Goal: Task Accomplishment & Management: Complete application form

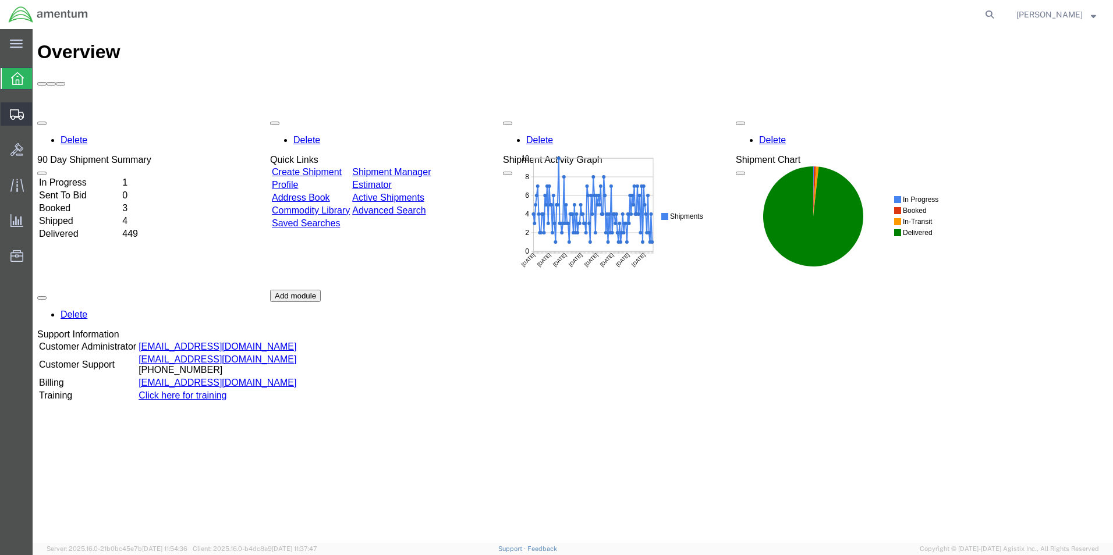
click at [0, 0] on span "Create Shipment" at bounding box center [0, 0] width 0 height 0
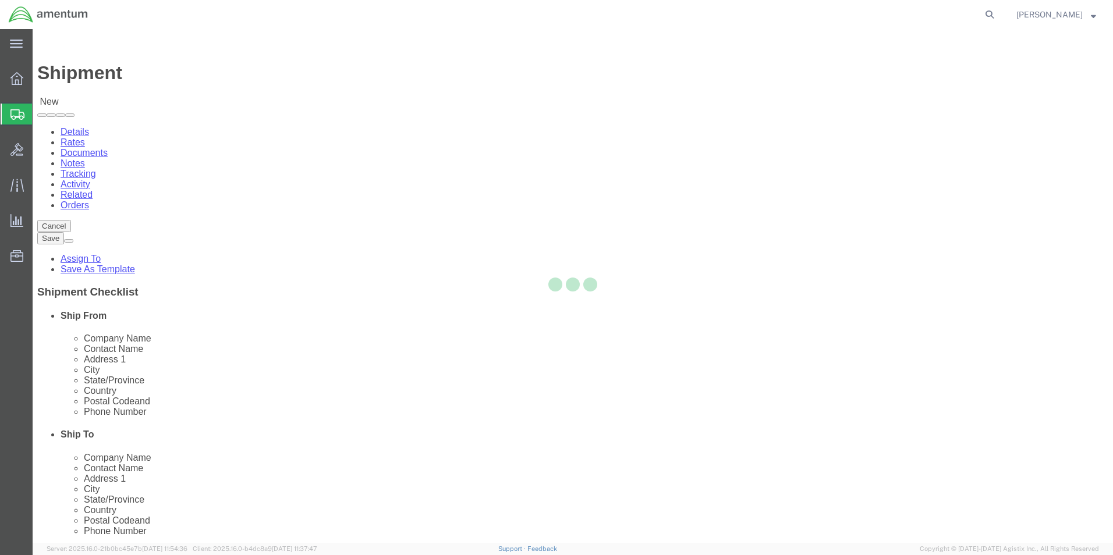
select select
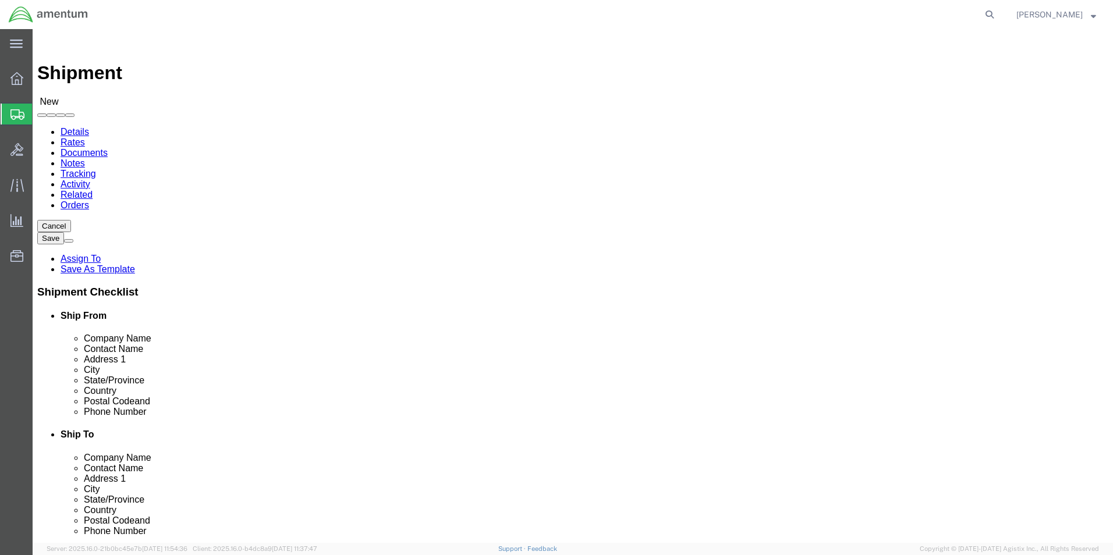
type input "eho"
select select "49929"
select select "[GEOGRAPHIC_DATA]"
click input "text"
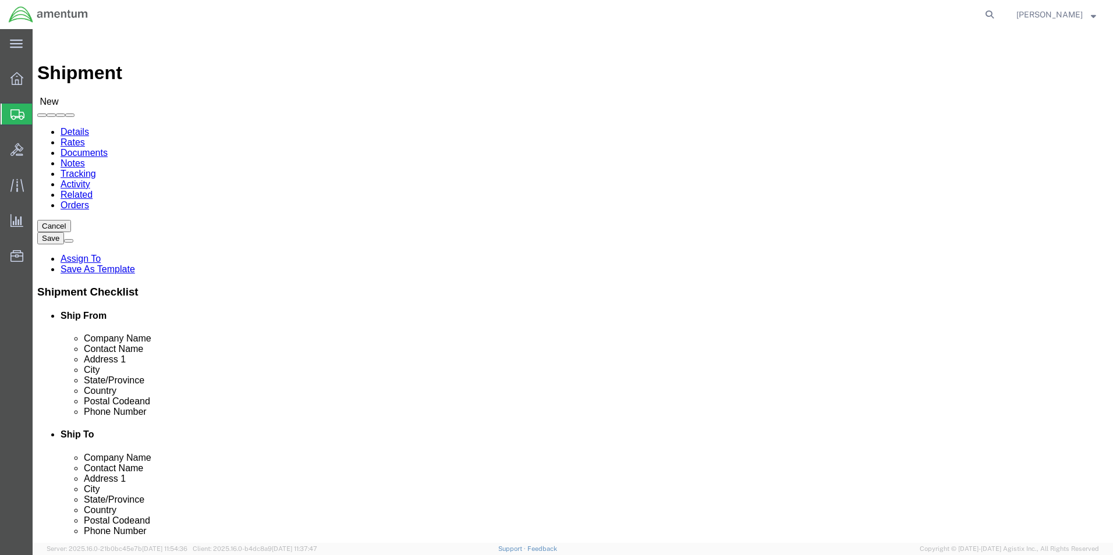
click input "text"
type input "[PERSON_NAME][EMAIL_ADDRESS][PERSON_NAME][DOMAIN_NAME]"
click input "checkbox"
checkbox input "false"
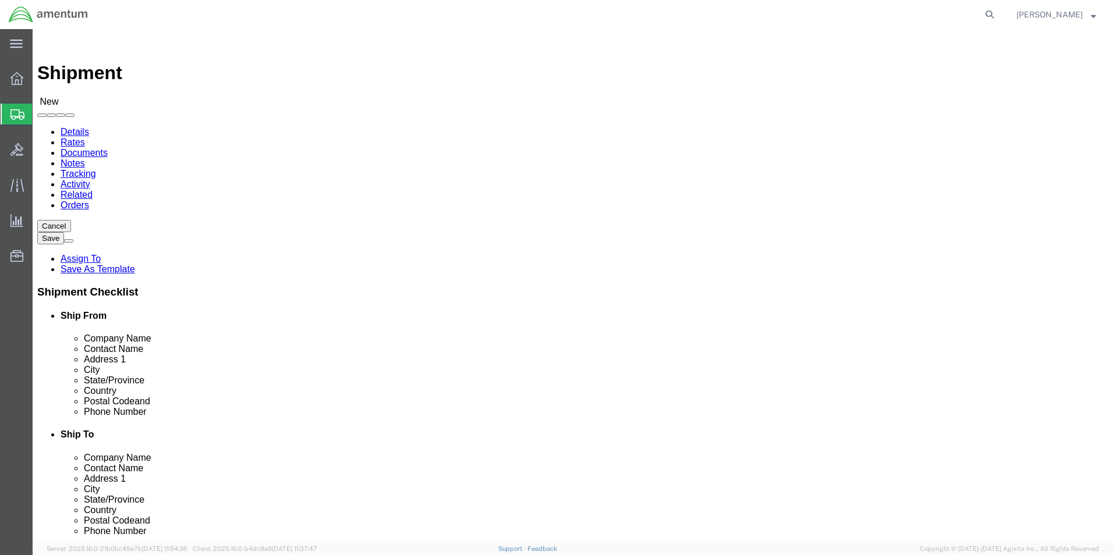
click input "text"
type input "PACIFIC SOUTHWEST INSTRUMENT"
type input "CORE RETURNS"
click input "text"
type input "[STREET_ADDRESS]"
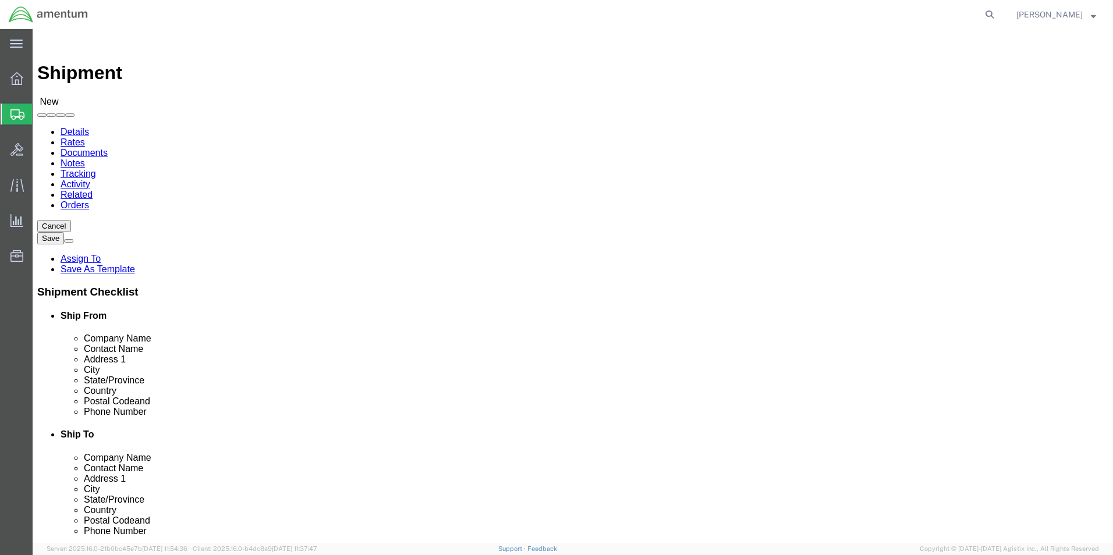
type input "CORONA"
type input "C"
click input "Postal Code"
type input "92878"
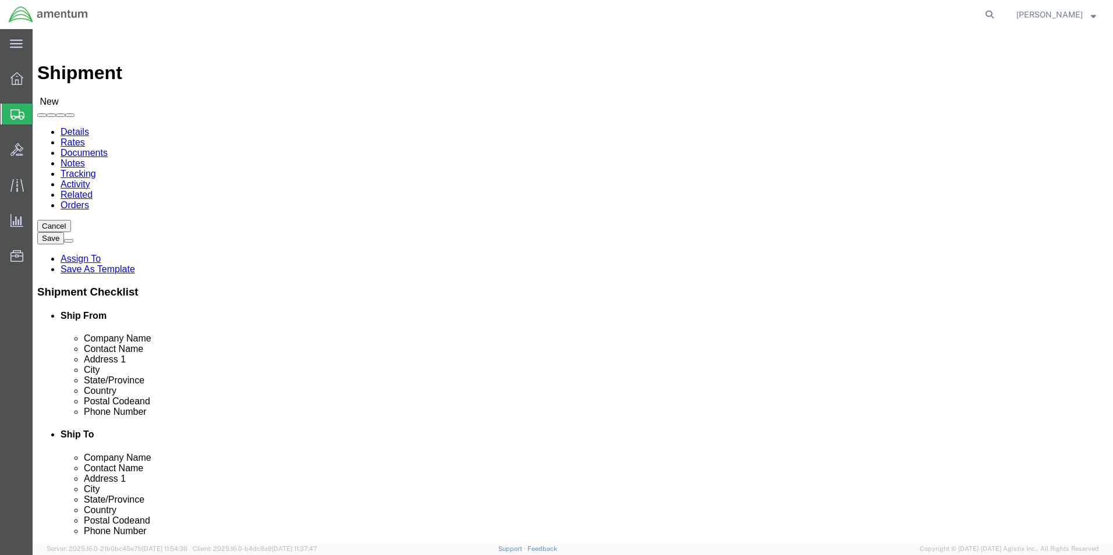
click input "text"
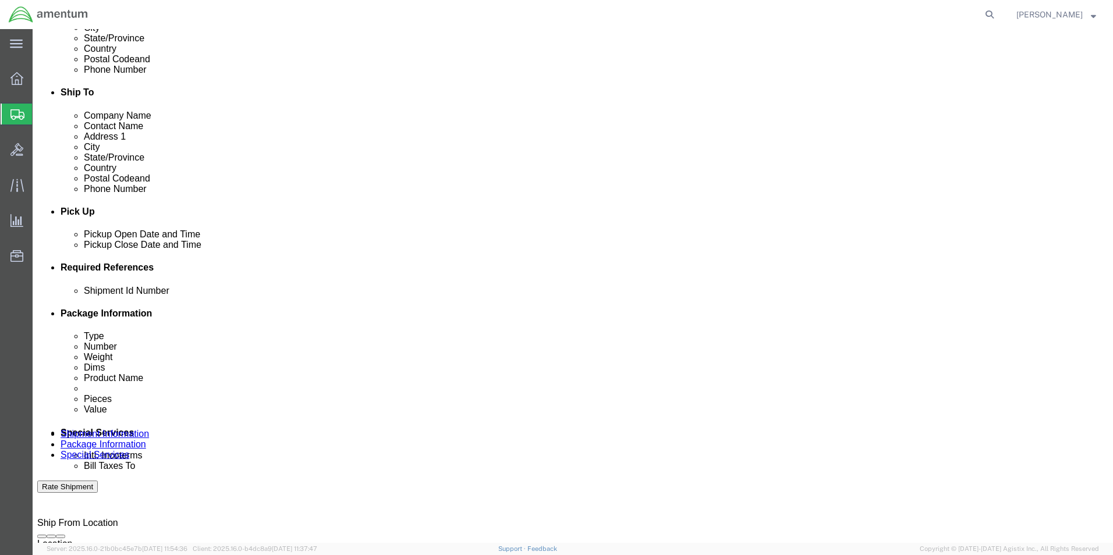
scroll to position [349, 0]
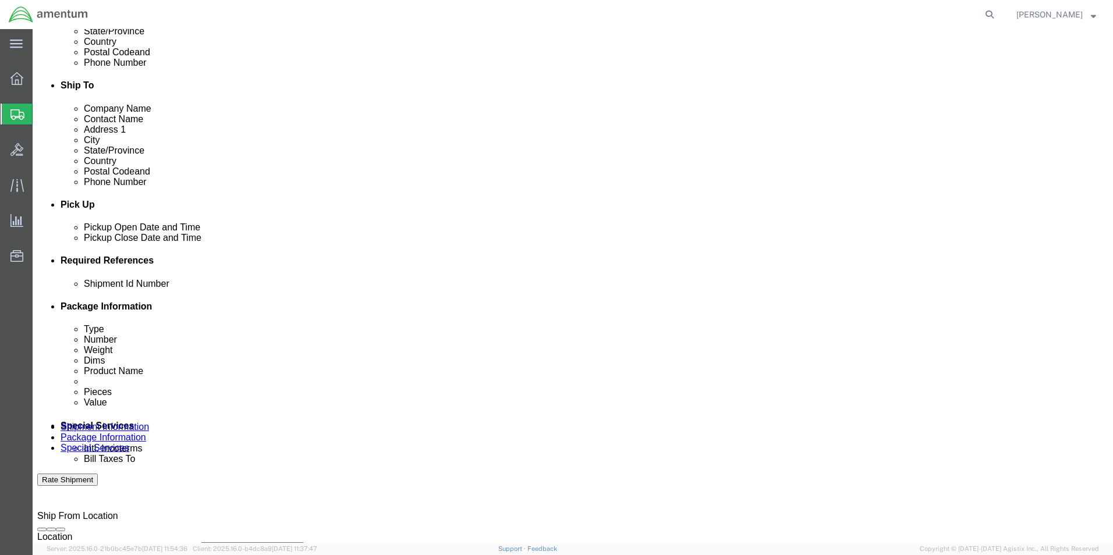
type input "[PHONE_NUMBER]"
click div "[DATE] 9:00 AM"
type input "2:00 PM"
click button "Apply"
click button "Add reference"
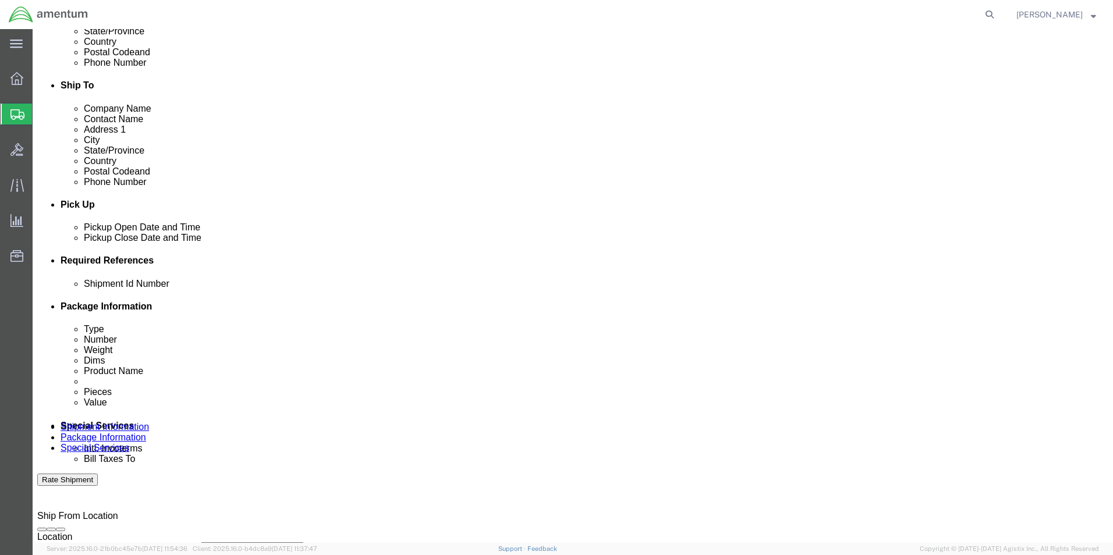
click button "Add reference"
click input "text"
type input "[DATE]"
click select "Select Account Type Activity ID Airline Appointment Number ASN Batch Request # …"
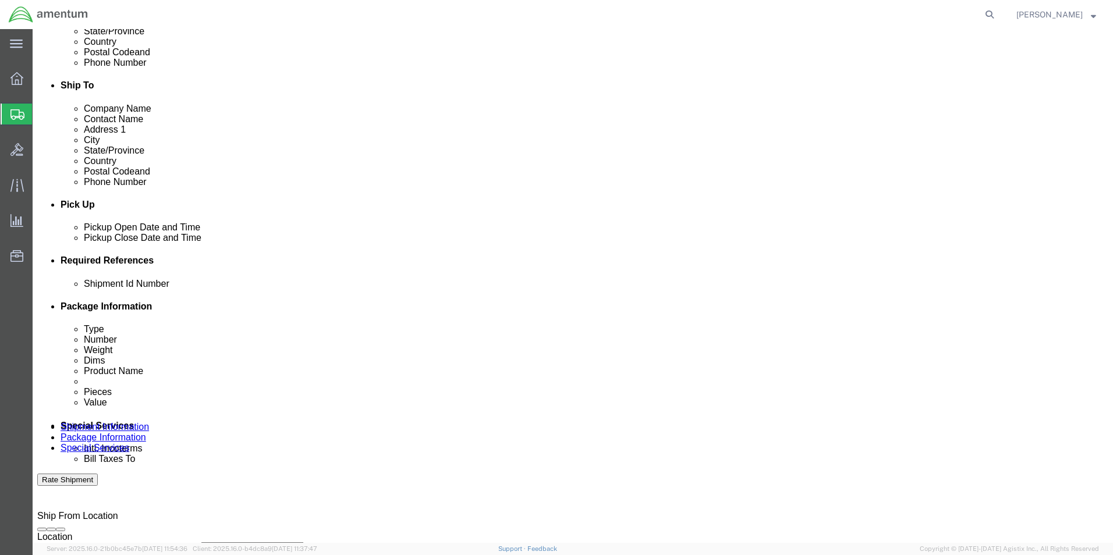
select select "CUSTREF"
click select "Select Account Type Activity ID Airline Appointment Number ASN Batch Request # …"
click input "text"
type input "CORE RTN CBP0043051"
click select "Select Account Type Activity ID Airline Appointment Number ASN Batch Request # …"
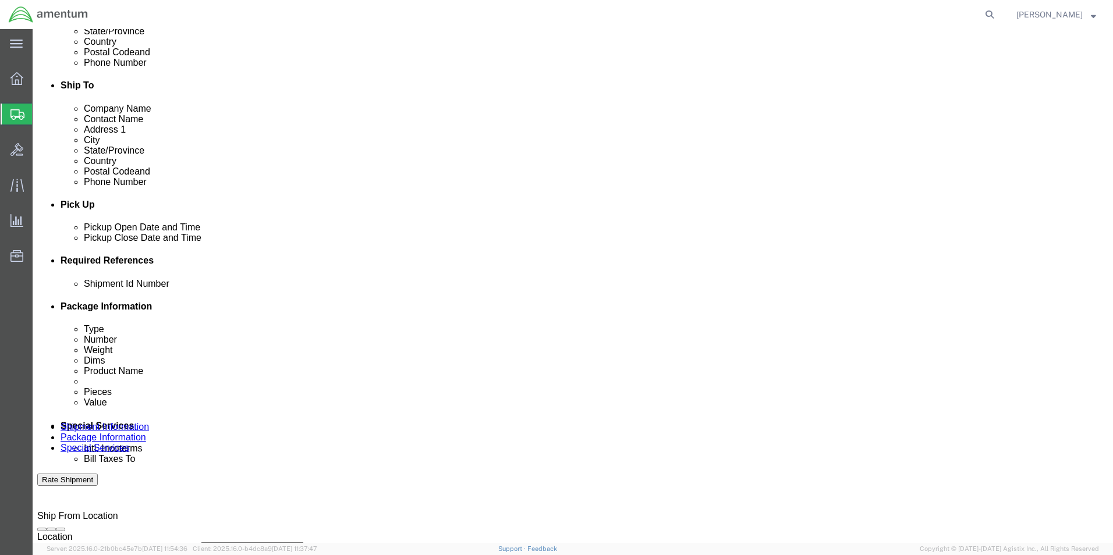
select select "PROJNUM"
click select "Select Account Type Activity ID Airline Appointment Number ASN Batch Request # …"
click input "text"
type input "6118.03.03.2219.000.EHO.0000"
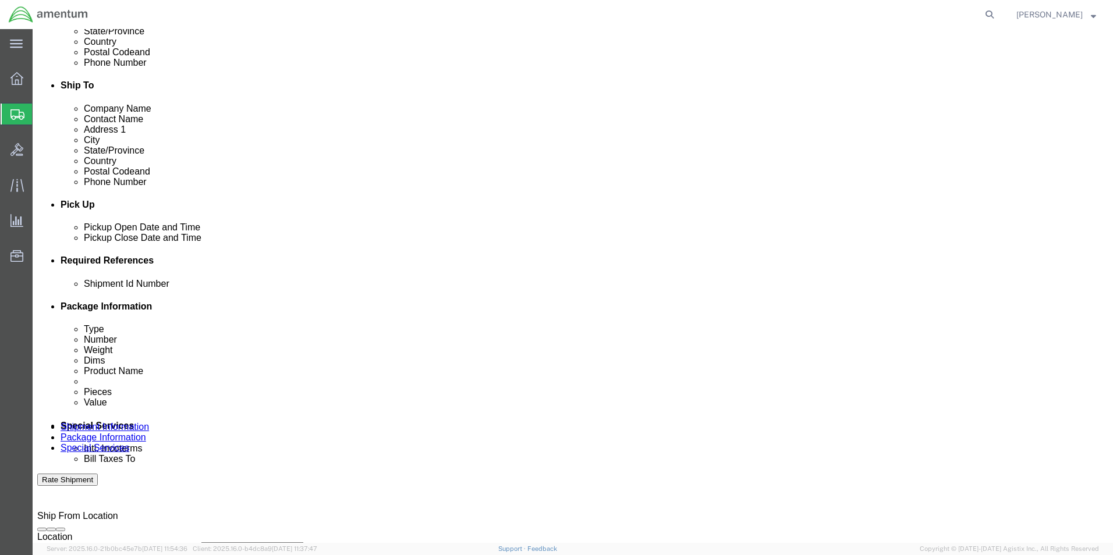
click select "Select Account Type Activity ID Airline Appointment Number ASN Batch Request # …"
select select "DEPT"
click select "Select Account Type Activity ID Airline Appointment Number ASN Batch Request # …"
click input "text"
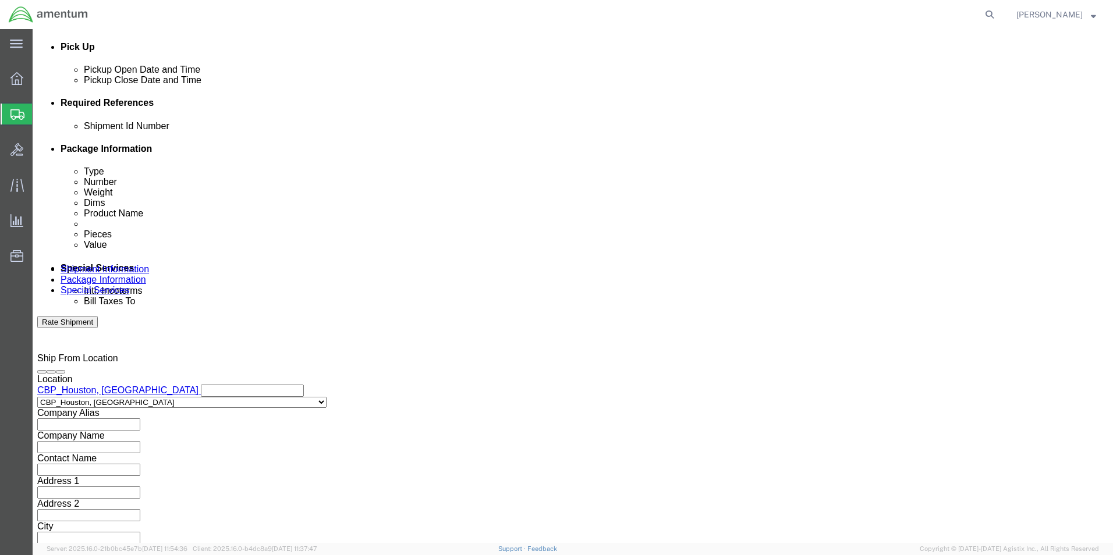
scroll to position [507, 0]
type input "CBP"
click button "Continue"
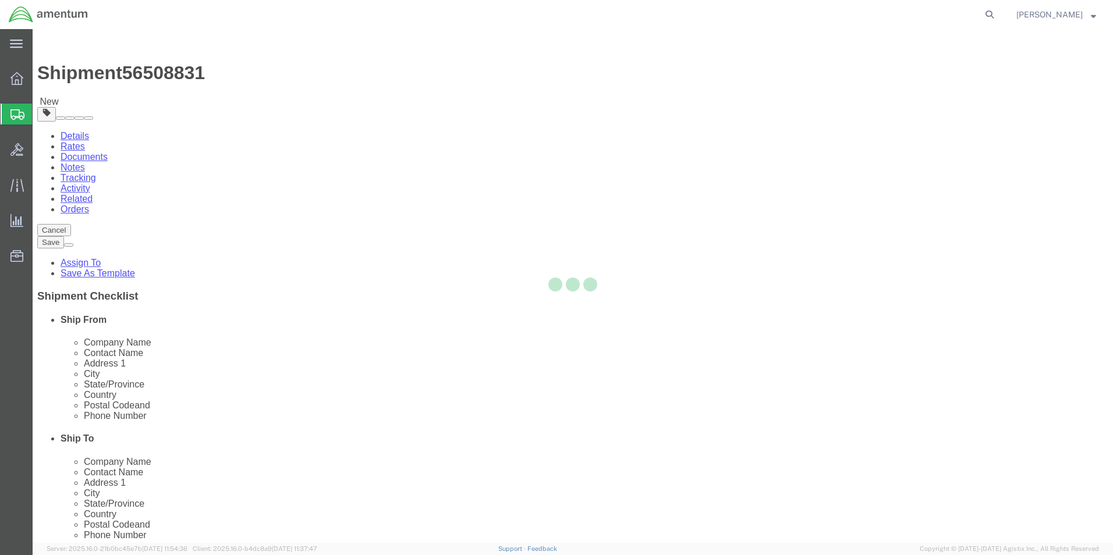
select select "CBOX"
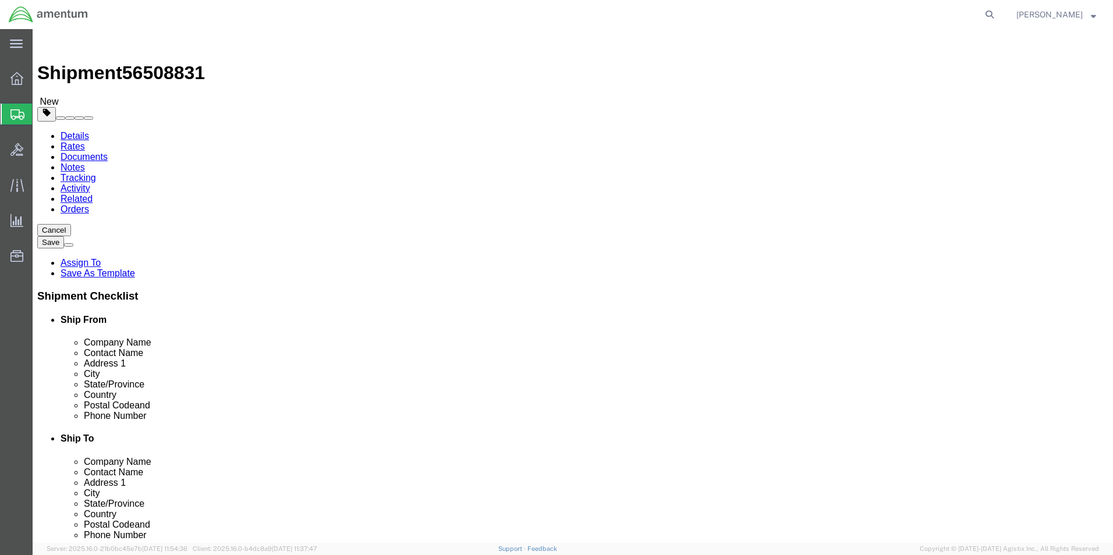
click input "text"
type input "20"
type input "15"
type input "13"
type input "21.5"
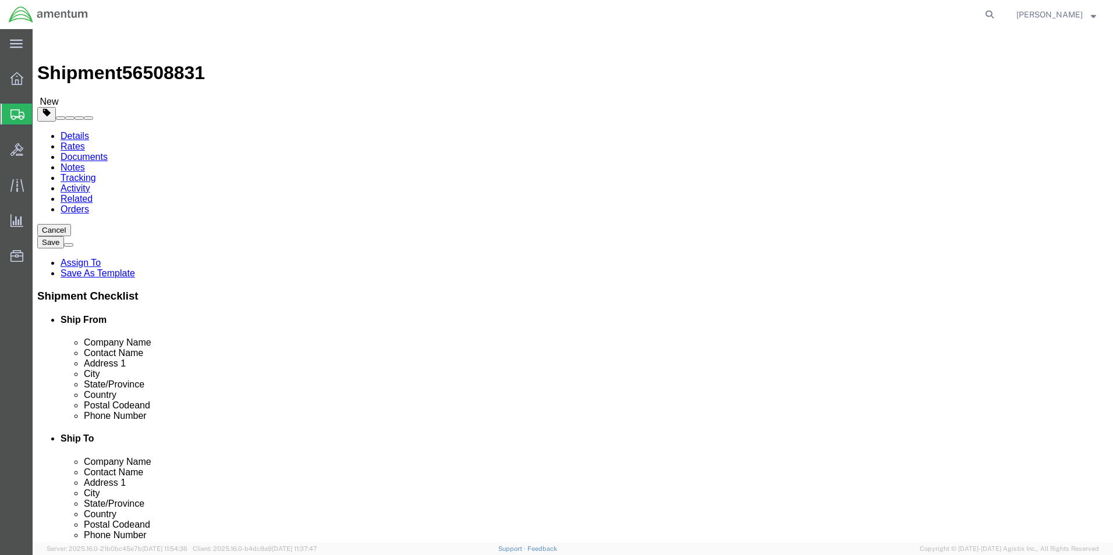
click link "Add Content"
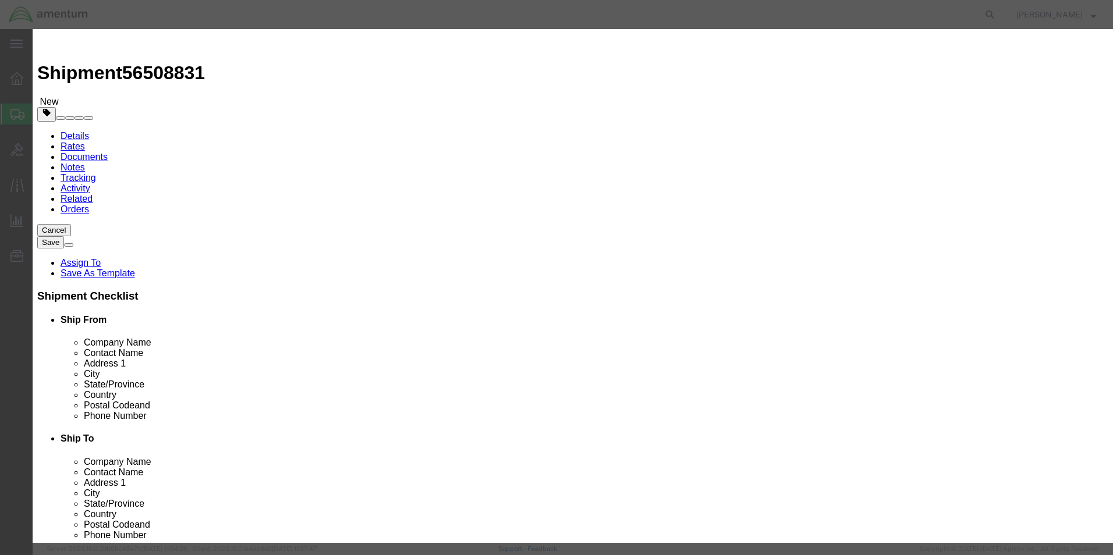
click input "text"
type input "RT-1401B"
type input "1"
type input "50000.00"
click button "Save & Close"
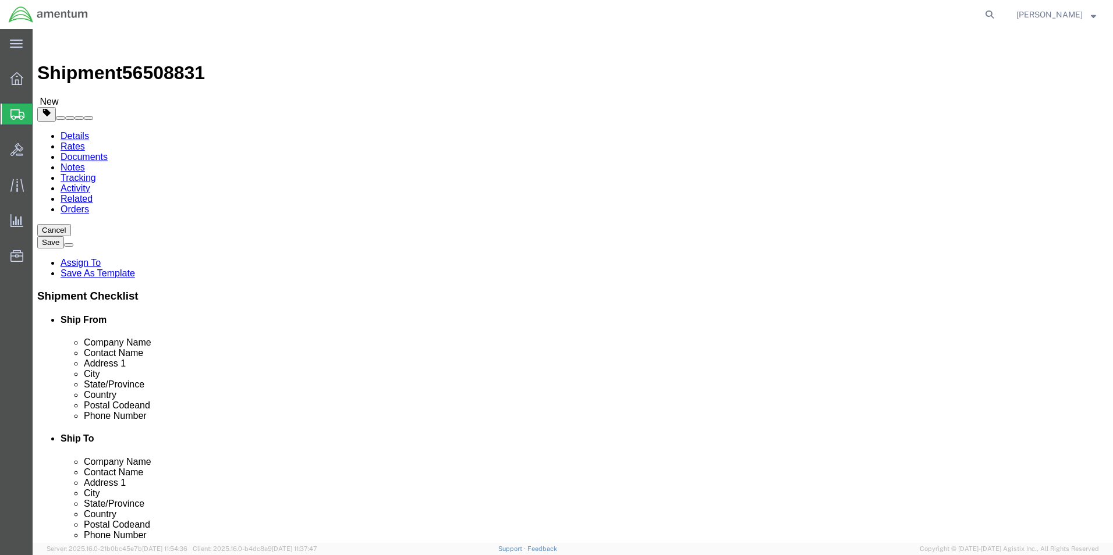
click button "Rate Shipment"
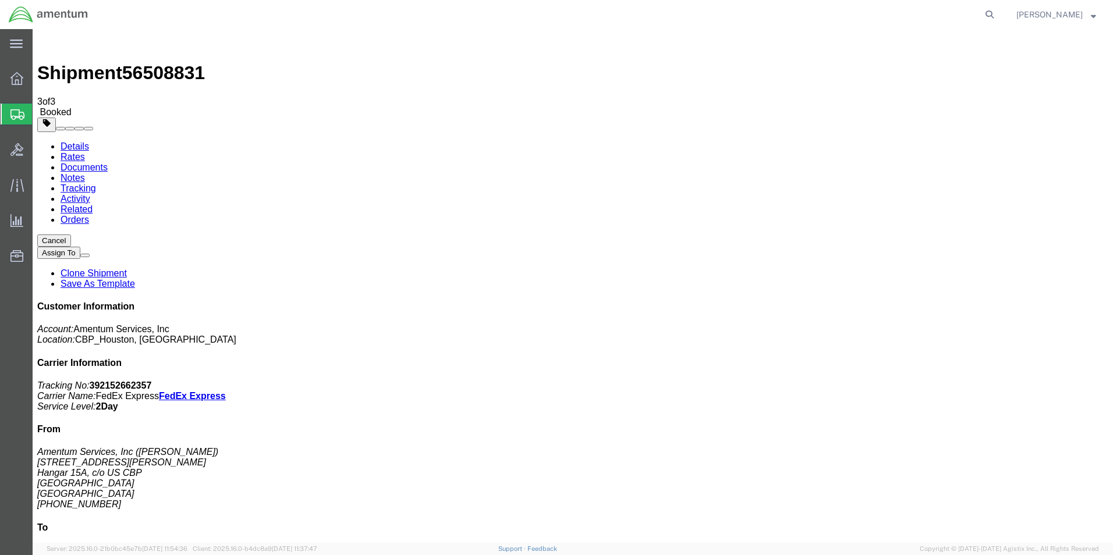
checkbox input "true"
click at [62, 141] on link "Details" at bounding box center [75, 146] width 29 height 10
click link "Schedule pickup request"
